Goal: Information Seeking & Learning: Learn about a topic

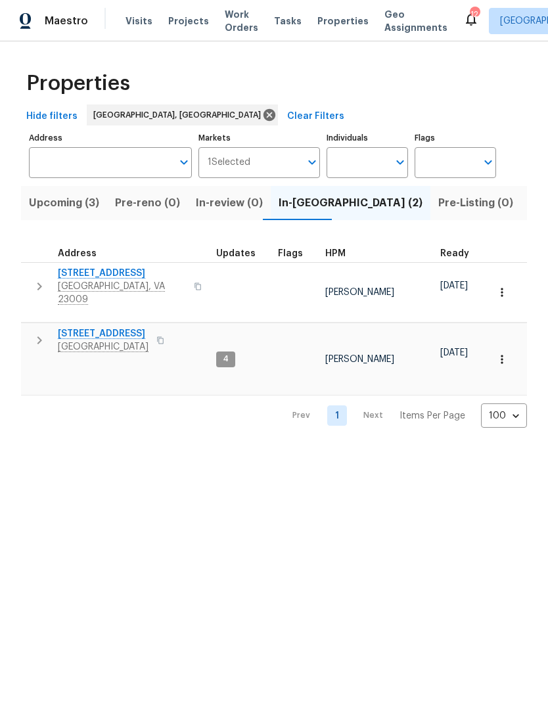
click at [84, 207] on span "Upcoming (3)" at bounding box center [64, 203] width 70 height 18
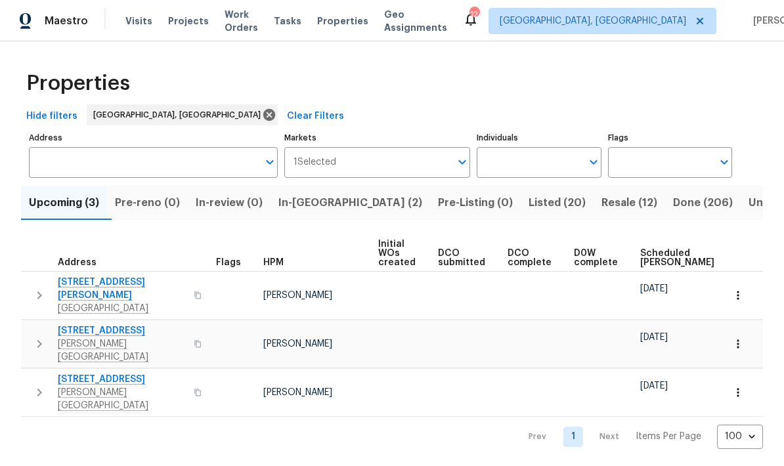
click at [122, 280] on span "3102 Moss Side Ave" at bounding box center [122, 289] width 128 height 26
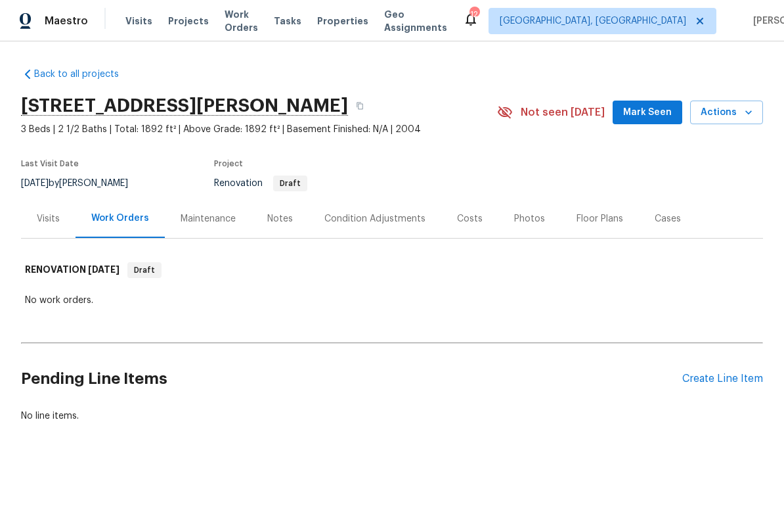
click at [457, 223] on div "Costs" at bounding box center [470, 218] width 26 height 13
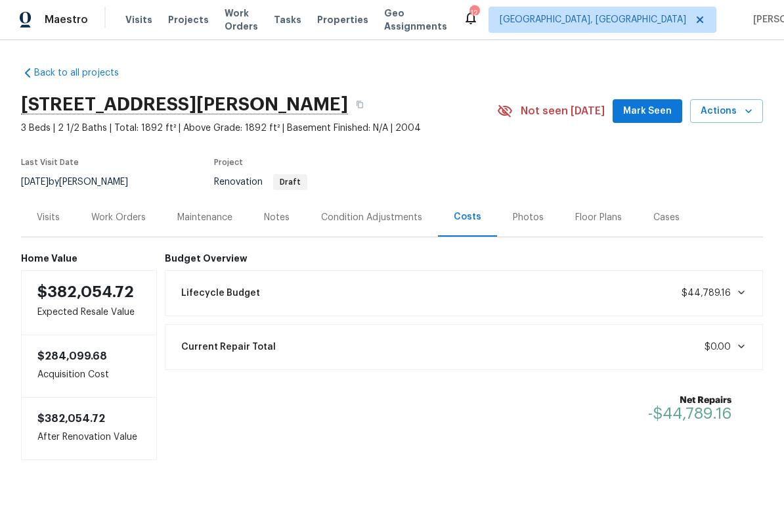
click at [373, 224] on div "Condition Adjustments" at bounding box center [371, 218] width 133 height 39
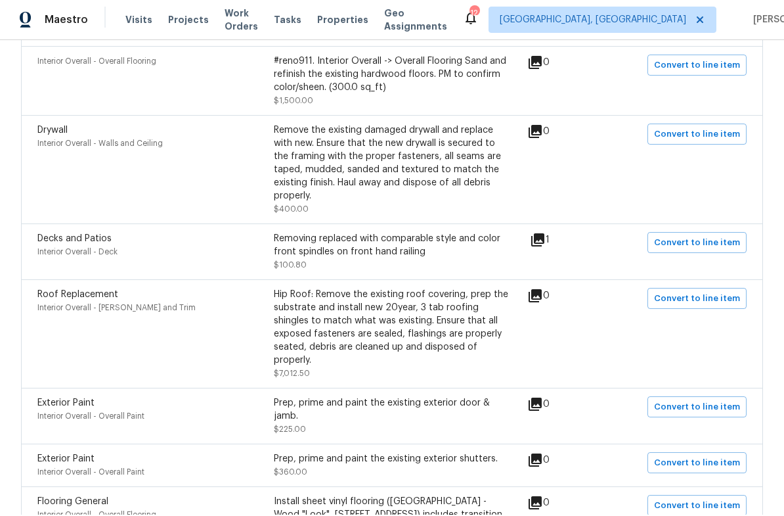
scroll to position [1434, 0]
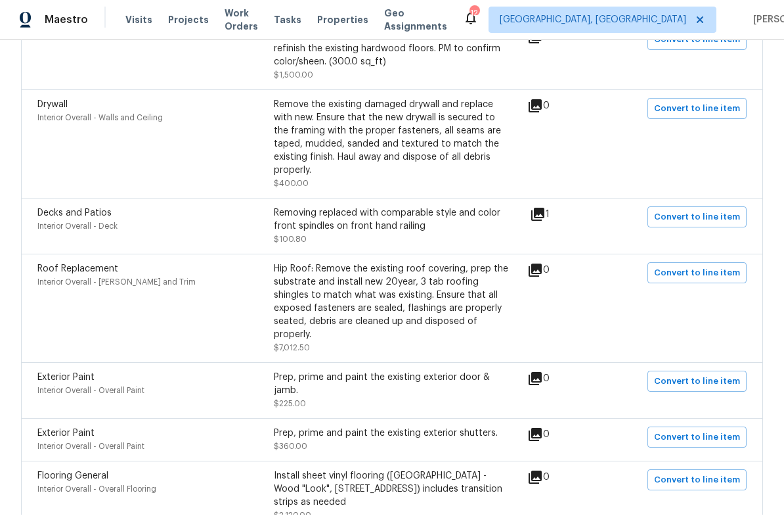
click at [544, 212] on icon at bounding box center [537, 215] width 13 height 13
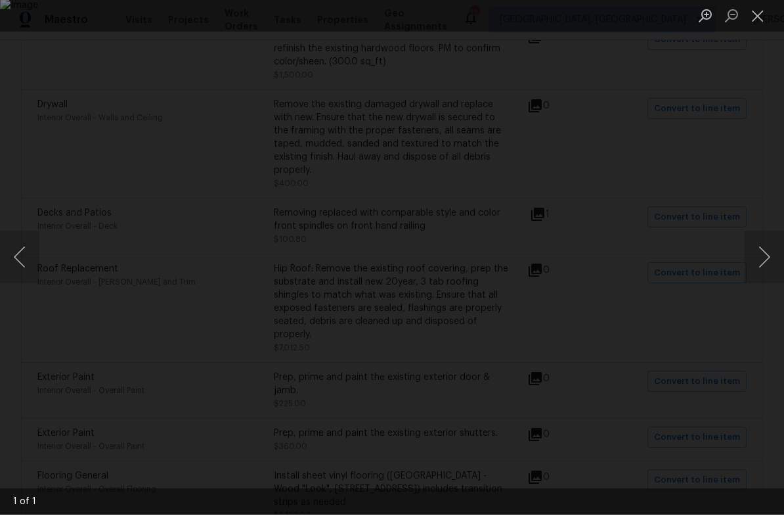
click at [763, 25] on button "Close lightbox" at bounding box center [758, 16] width 26 height 23
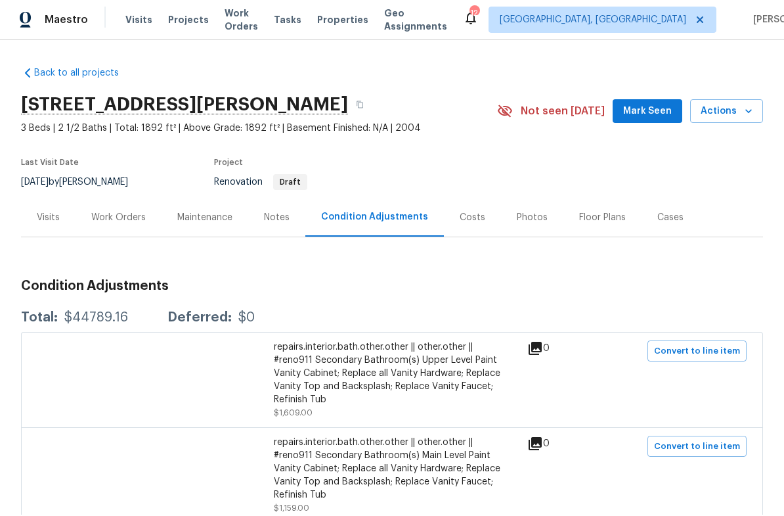
scroll to position [0, 0]
click at [372, 102] on button "button" at bounding box center [360, 106] width 24 height 24
